Goal: Check status: Check status

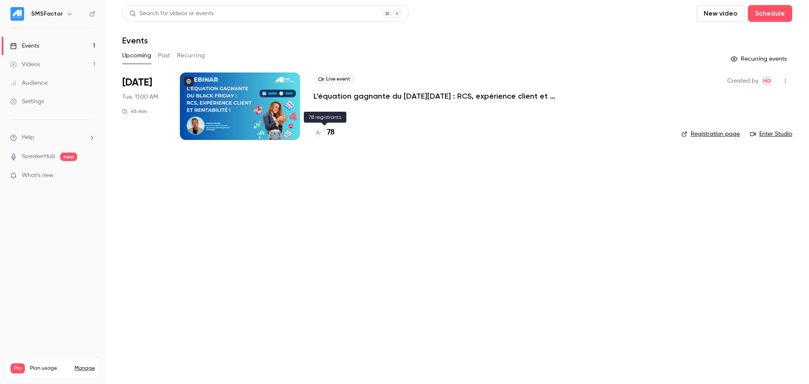
click at [331, 133] on h4 "78" at bounding box center [331, 132] width 8 height 11
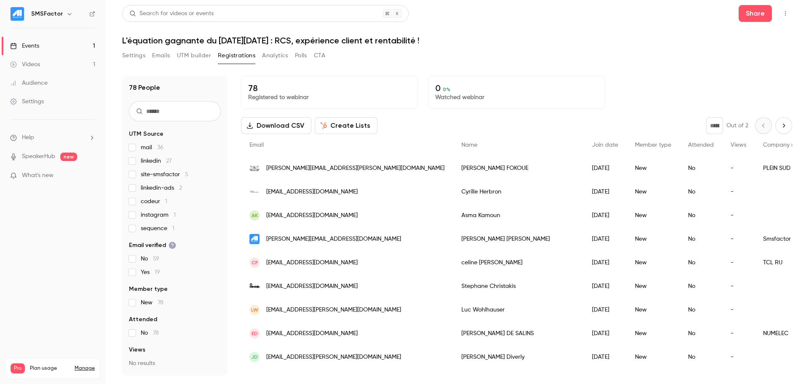
click at [775, 118] on button "Next page" at bounding box center [783, 125] width 17 height 17
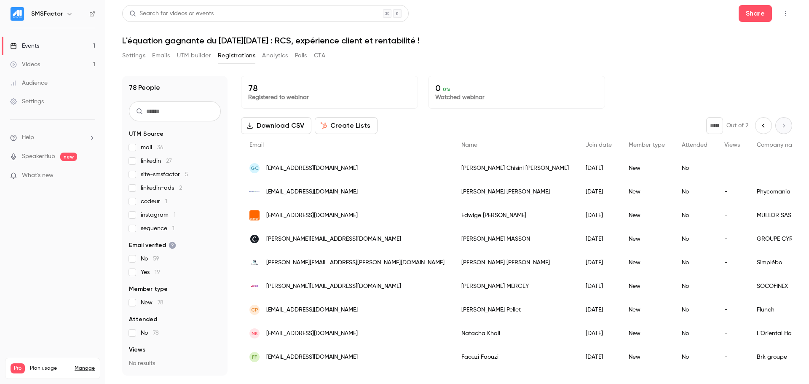
click at [758, 130] on button "Previous page" at bounding box center [763, 125] width 17 height 17
type input "*"
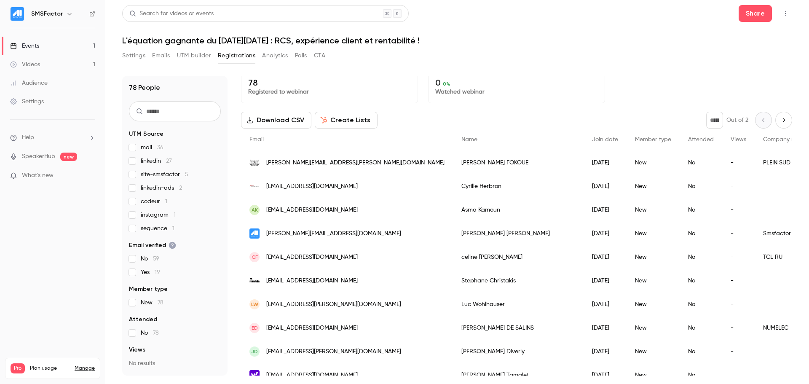
scroll to position [5, 0]
